Goal: Task Accomplishment & Management: Use online tool/utility

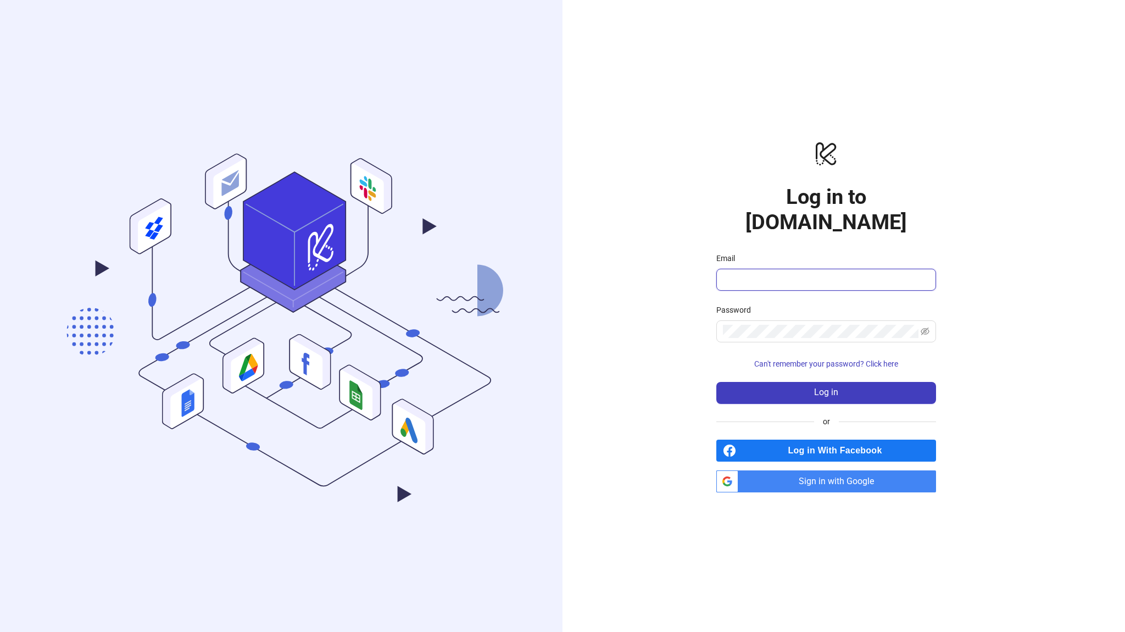
type input "**********"
click at [799, 470] on span "Sign in with Google" at bounding box center [839, 481] width 193 height 22
type input "**********"
click at [793, 470] on span "Sign in with Google" at bounding box center [839, 481] width 193 height 22
